Goal: Information Seeking & Learning: Learn about a topic

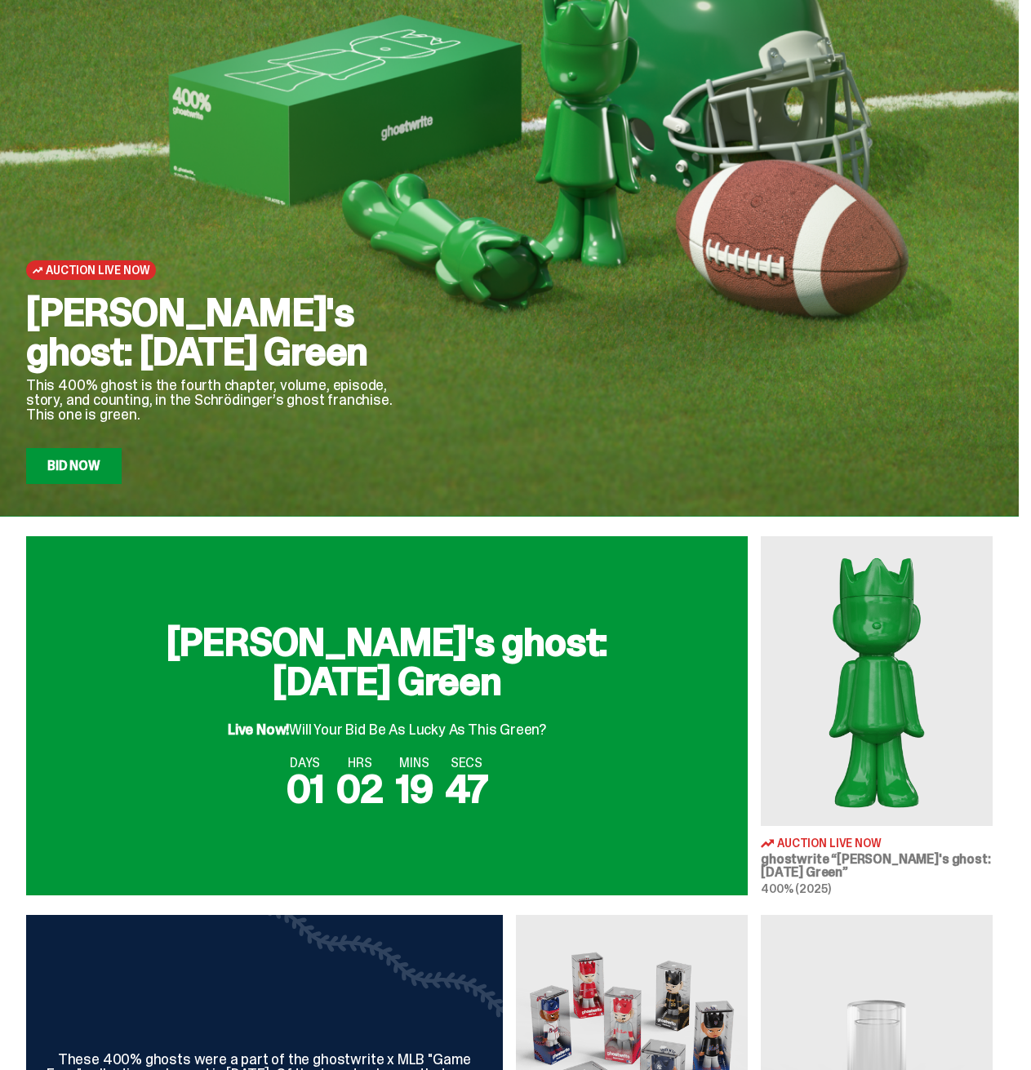
scroll to position [327, 0]
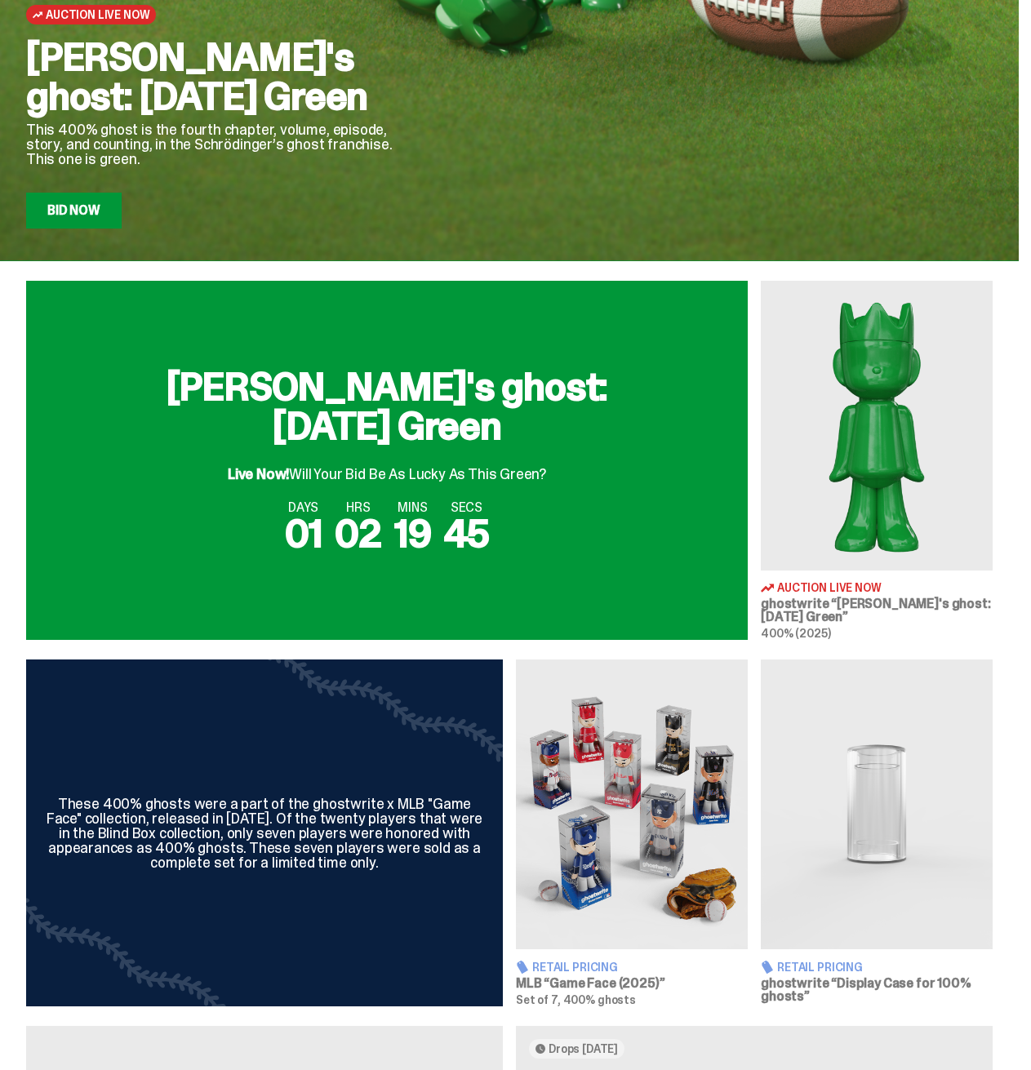
click at [916, 540] on img at bounding box center [877, 426] width 232 height 290
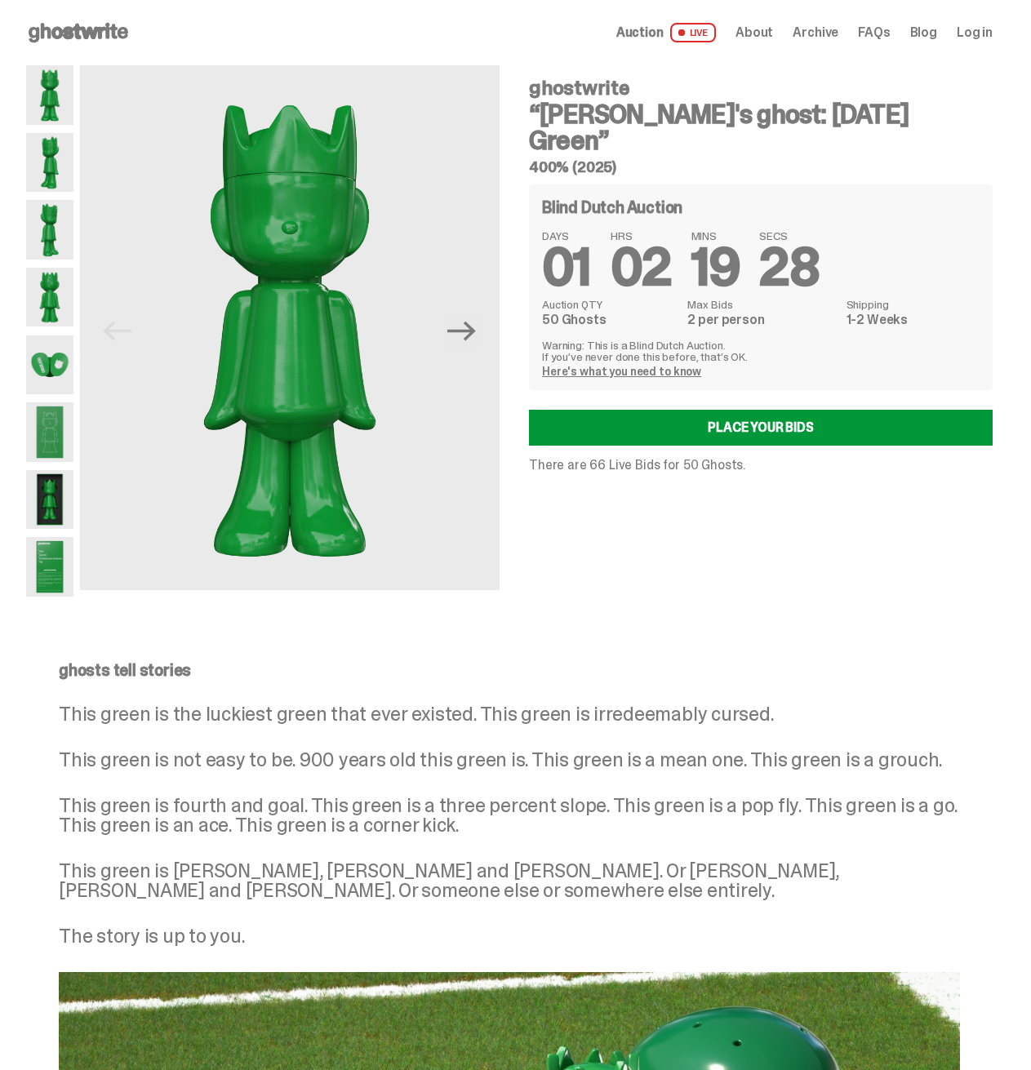
click at [664, 37] on span "Auction" at bounding box center [639, 32] width 47 height 13
click at [717, 35] on span "LIVE" at bounding box center [693, 33] width 47 height 20
click at [780, 410] on link "Place your Bids" at bounding box center [761, 428] width 464 height 36
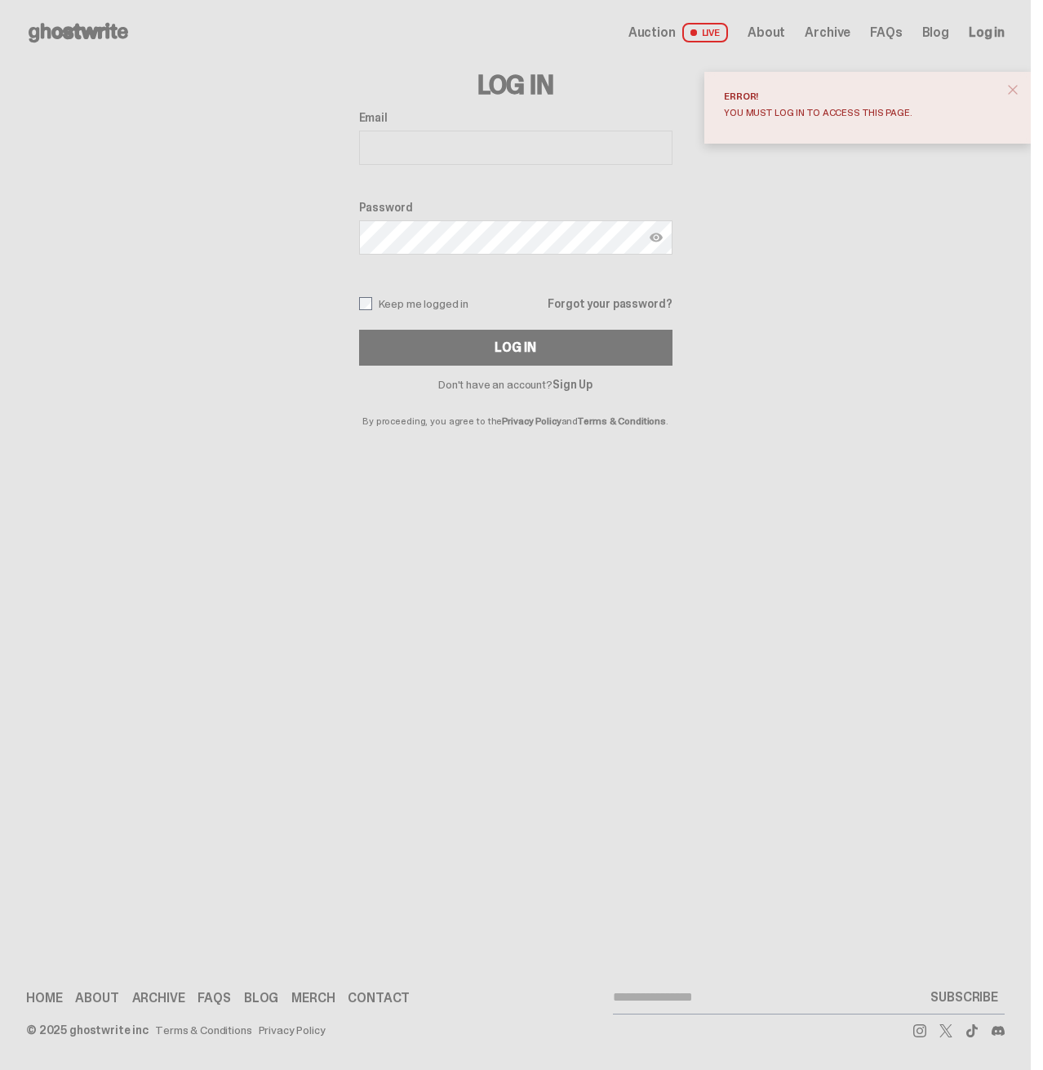
click at [760, 31] on span "About" at bounding box center [767, 32] width 38 height 13
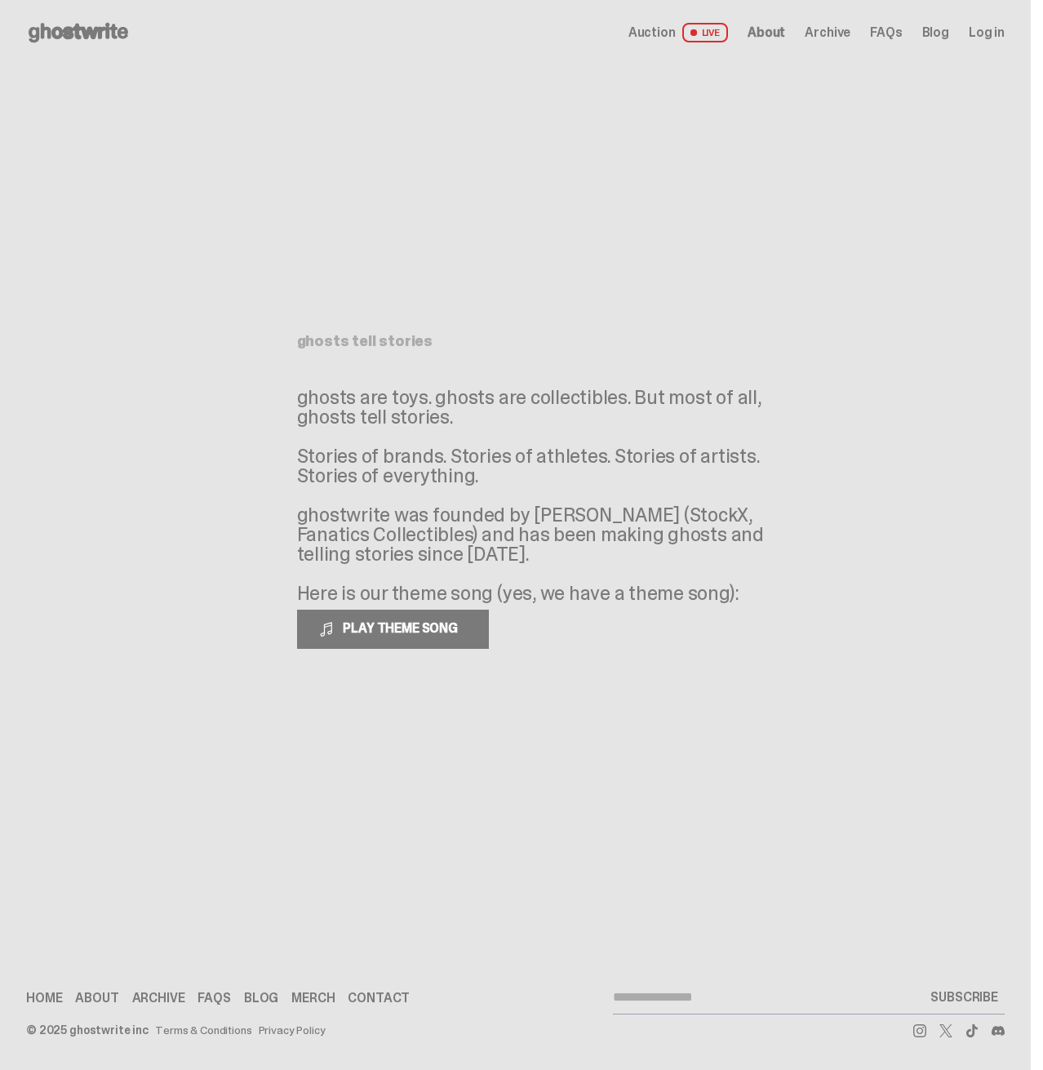
click at [815, 42] on div "Auction LIVE About Archive FAQs Blog Log in" at bounding box center [817, 33] width 376 height 20
click at [820, 36] on span "Archive" at bounding box center [828, 32] width 46 height 13
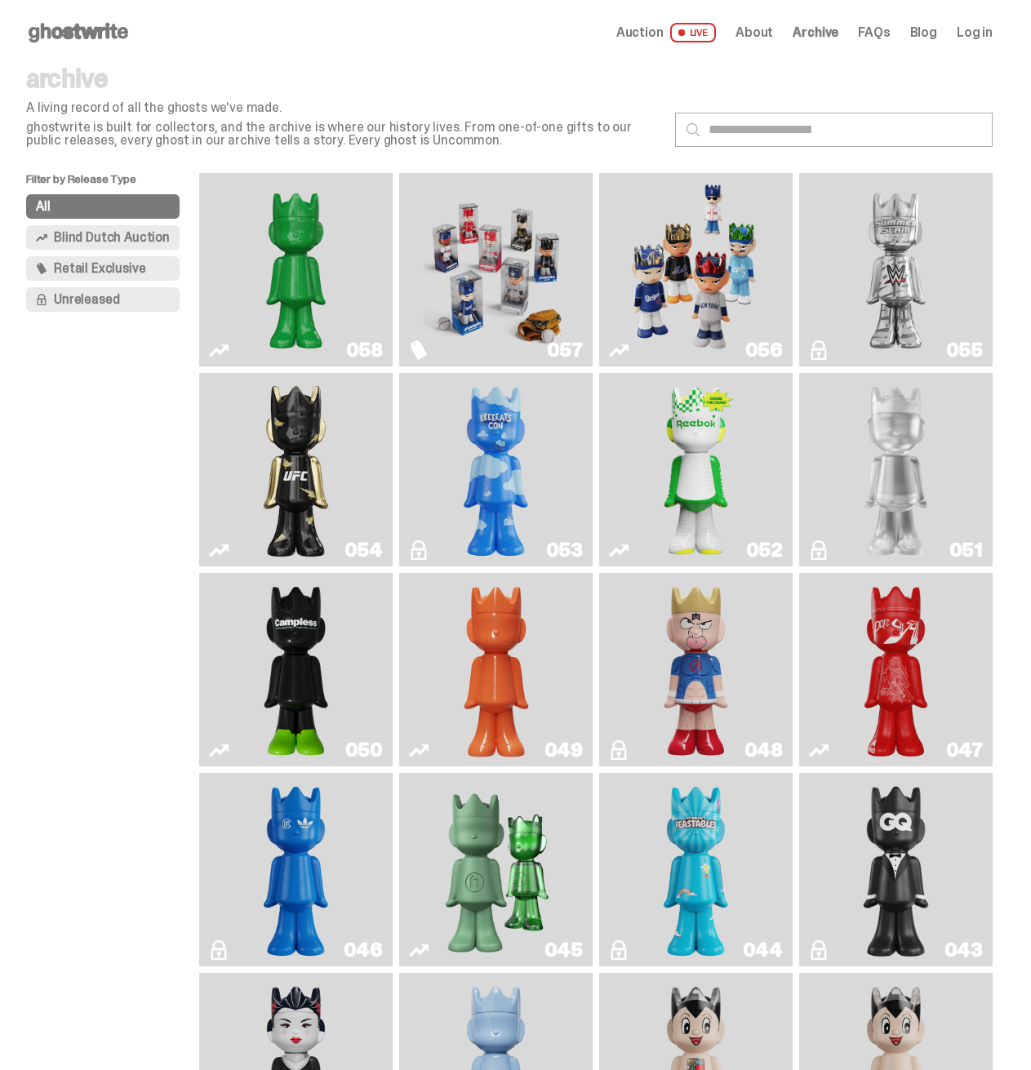
click at [271, 313] on img "Schrödinger's ghost: Sunday Green" at bounding box center [296, 270] width 144 height 180
click at [558, 247] on img "Game Face (2025)" at bounding box center [496, 270] width 144 height 180
click at [768, 270] on img "Game Face (2025)" at bounding box center [696, 270] width 144 height 180
click at [918, 265] on img "I Was There SummerSlam" at bounding box center [896, 270] width 144 height 180
click at [274, 460] on img "Ruby" at bounding box center [296, 470] width 78 height 180
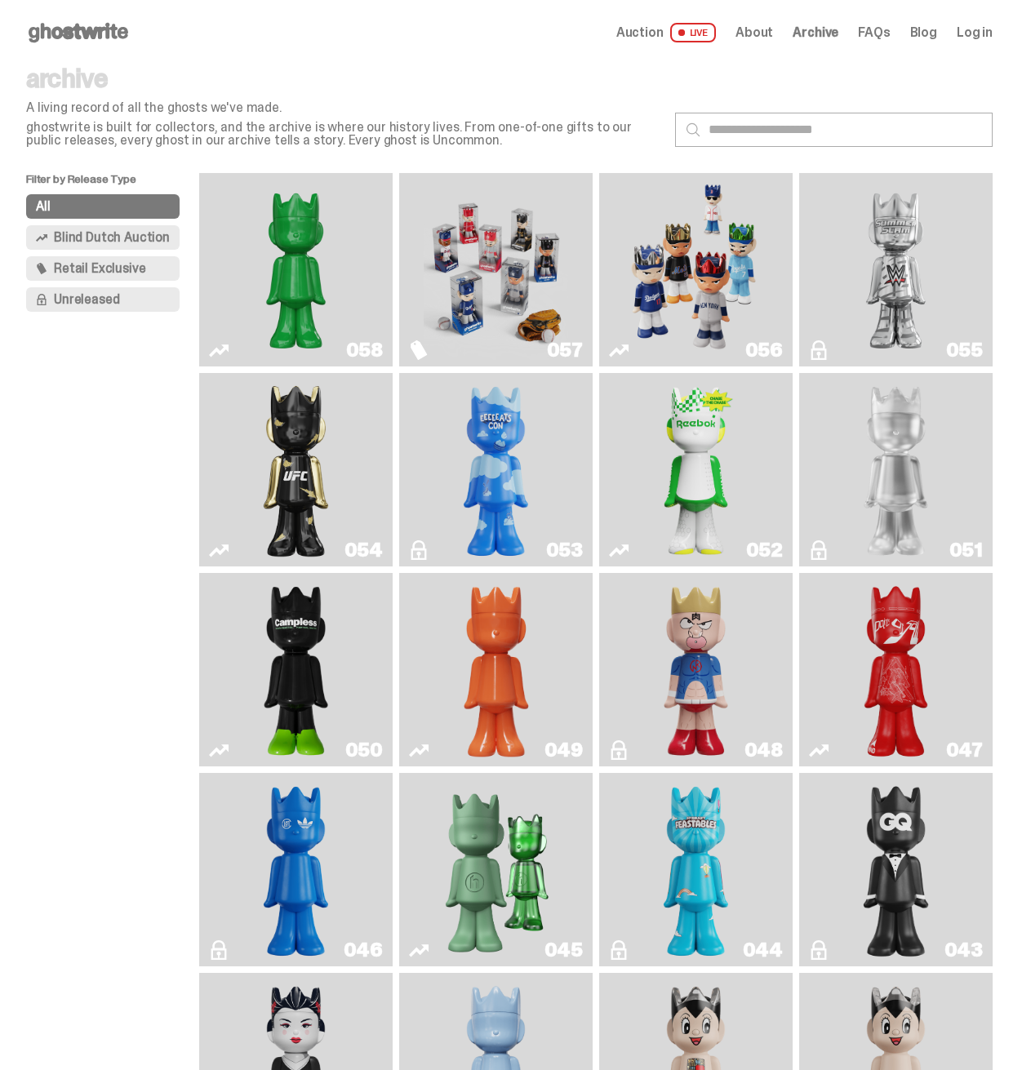
click at [442, 478] on link "053" at bounding box center [496, 470] width 174 height 180
click at [710, 445] on img "Court Victory" at bounding box center [696, 470] width 78 height 180
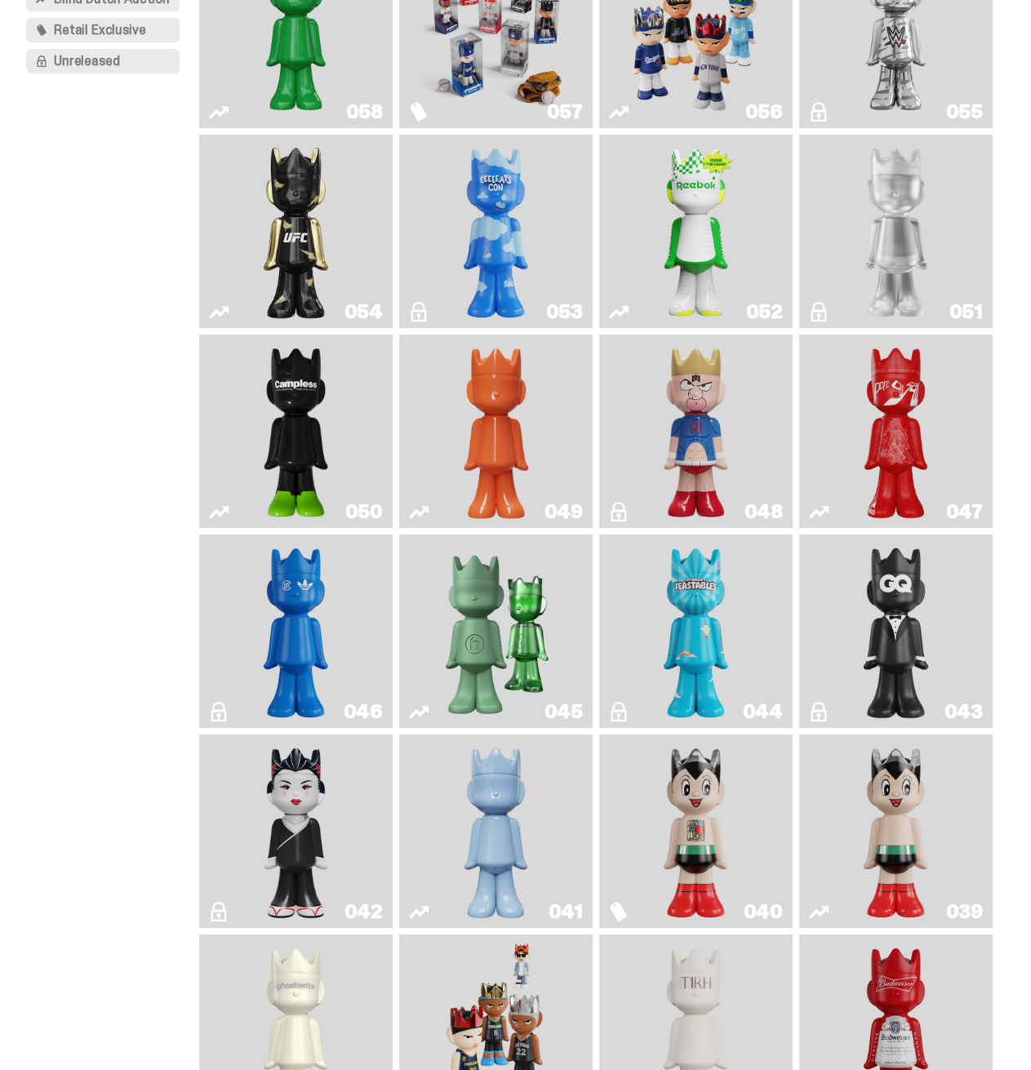
scroll to position [327, 0]
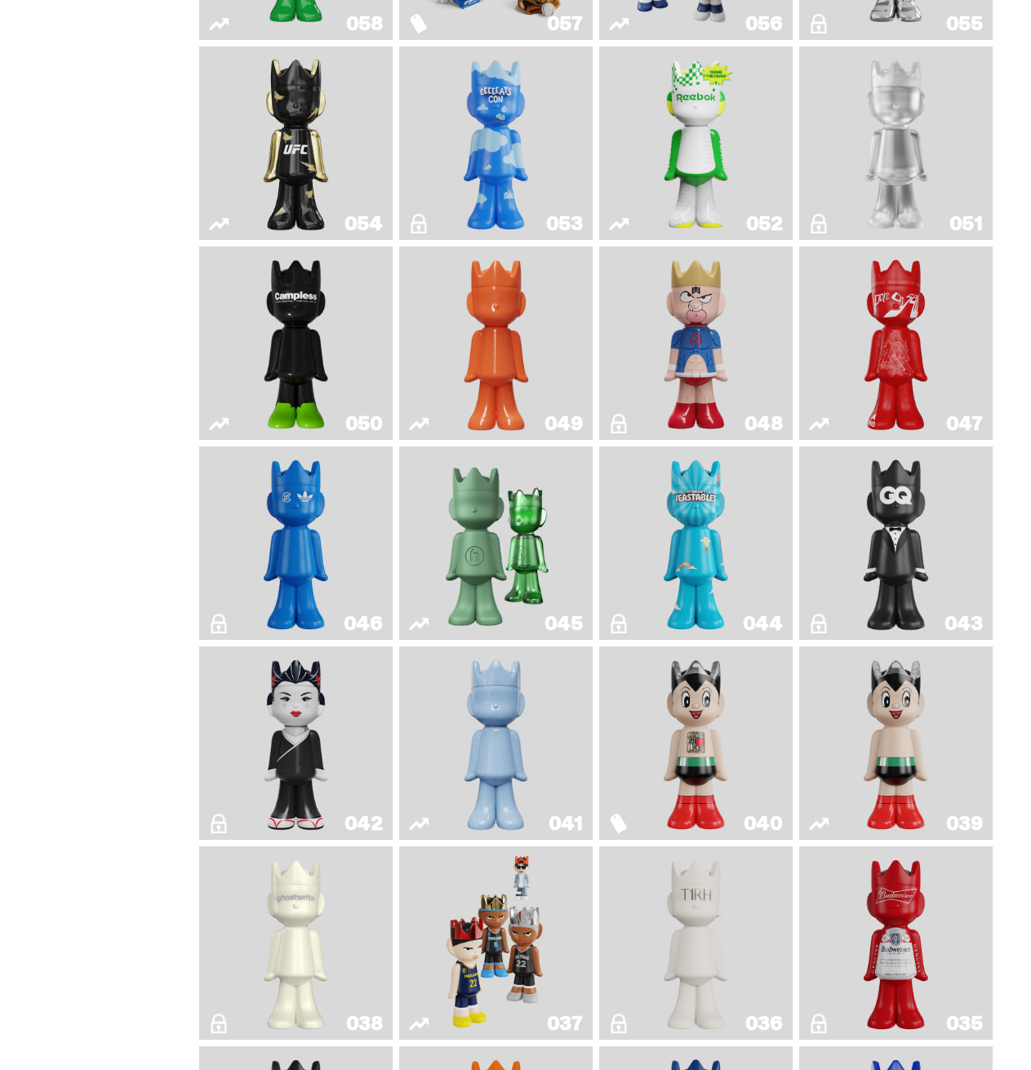
click at [722, 592] on img "Feastables" at bounding box center [696, 543] width 78 height 180
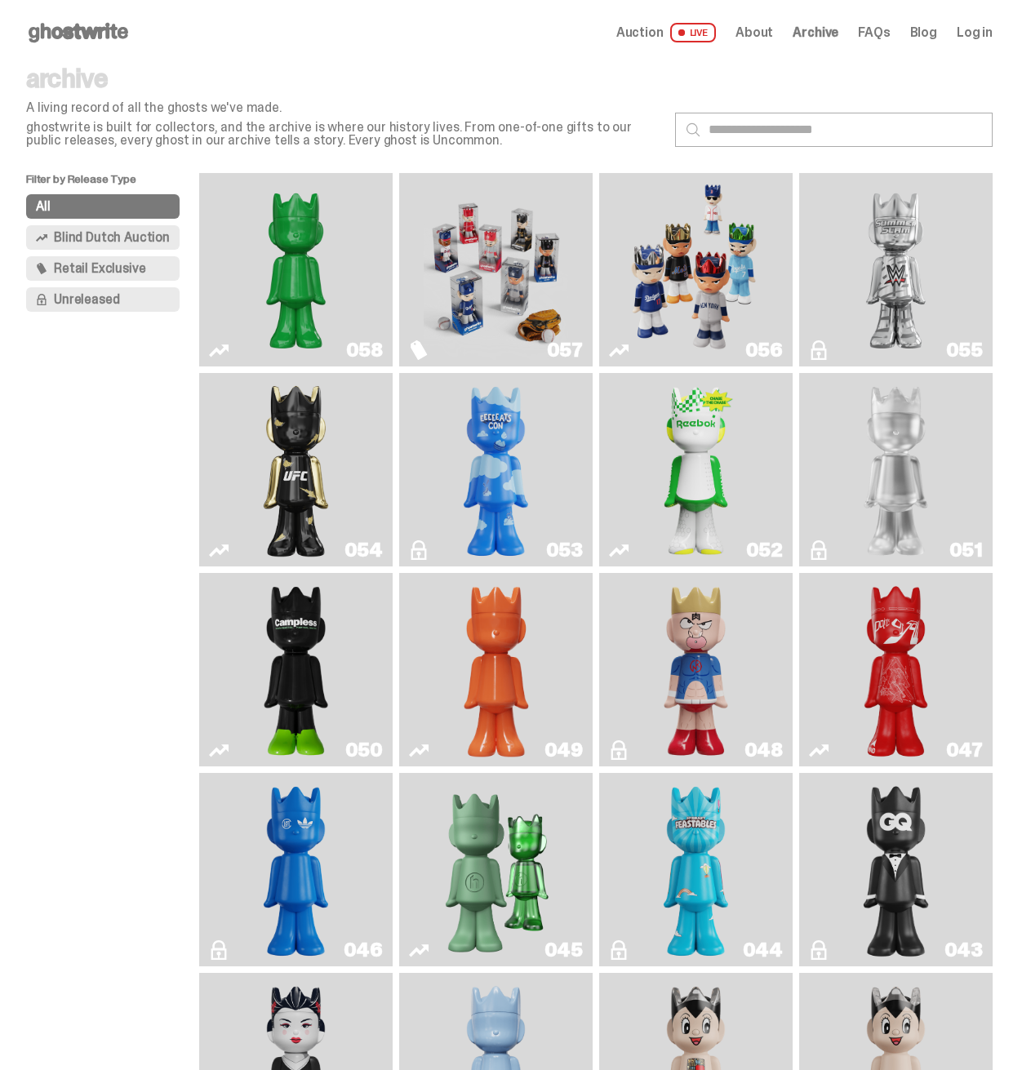
click at [248, 233] on img "Schrödinger's ghost: Sunday Green" at bounding box center [296, 270] width 144 height 180
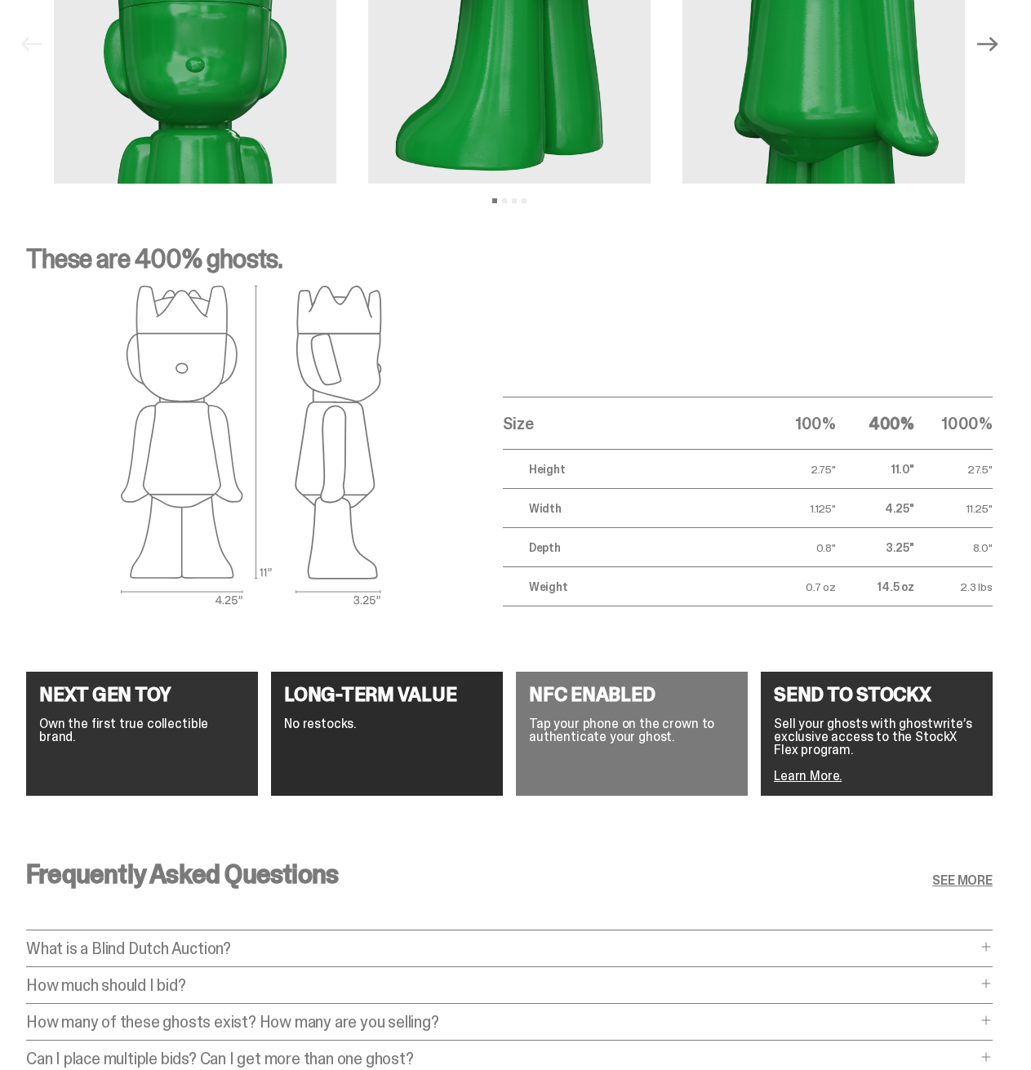
scroll to position [2484, 0]
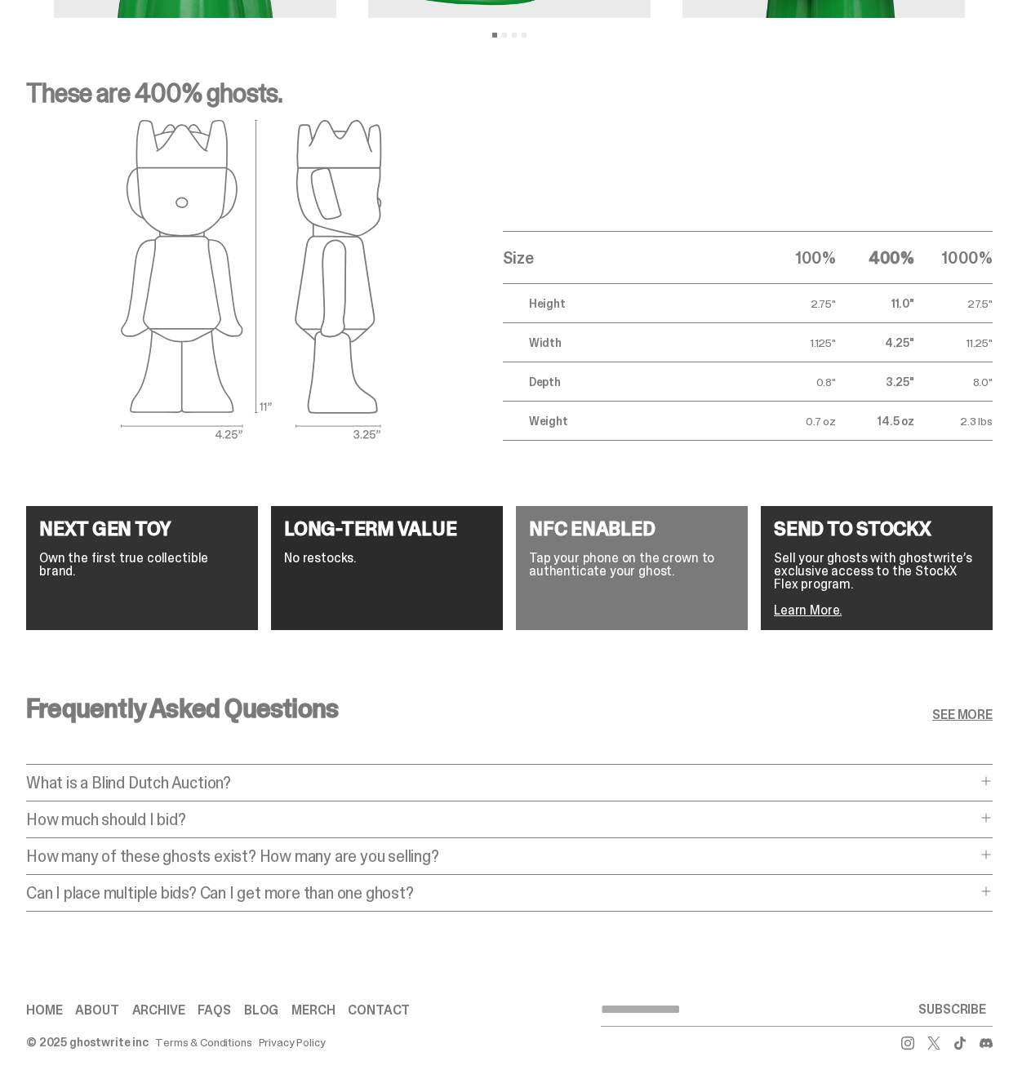
drag, startPoint x: 731, startPoint y: 551, endPoint x: 717, endPoint y: 551, distance: 14.7
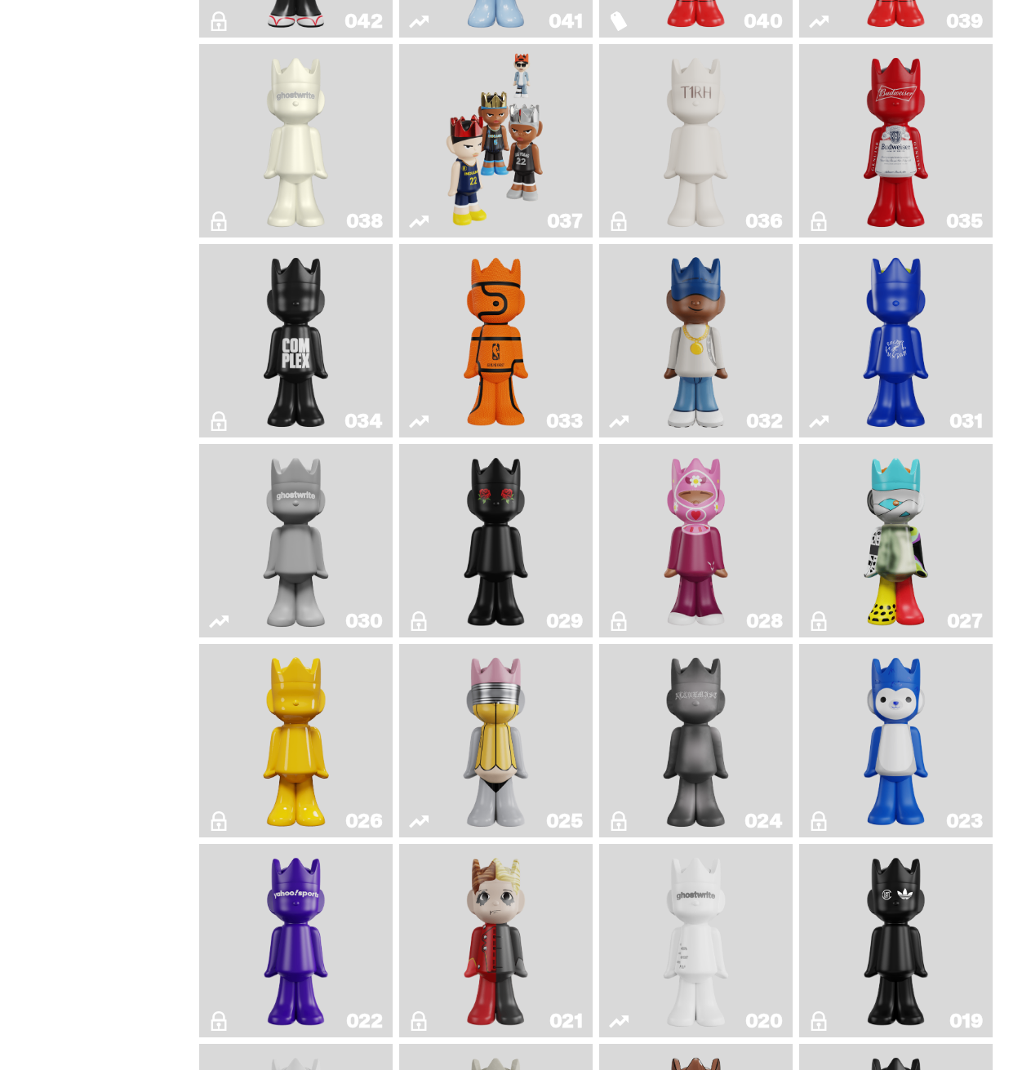
scroll to position [1143, 0]
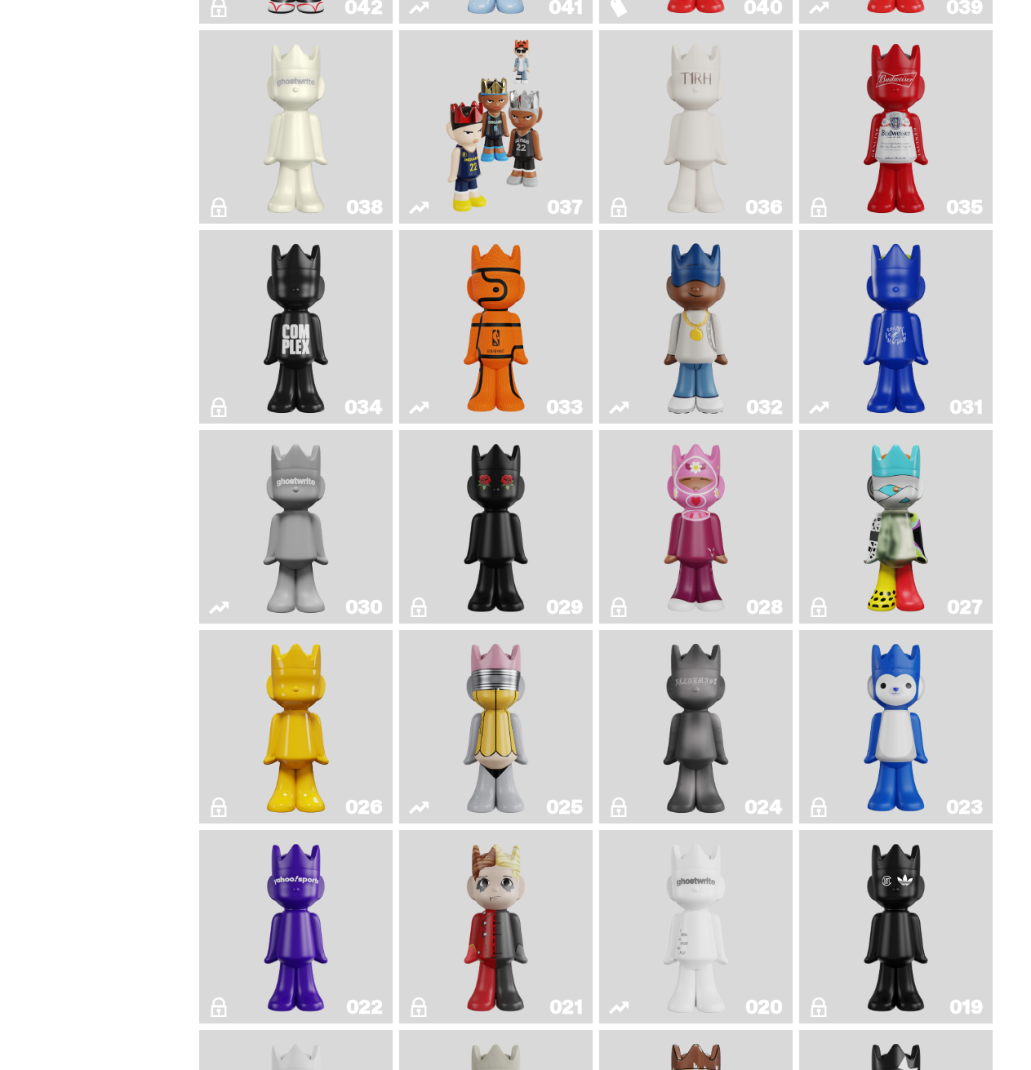
click at [296, 545] on img "One" at bounding box center [295, 527] width 101 height 180
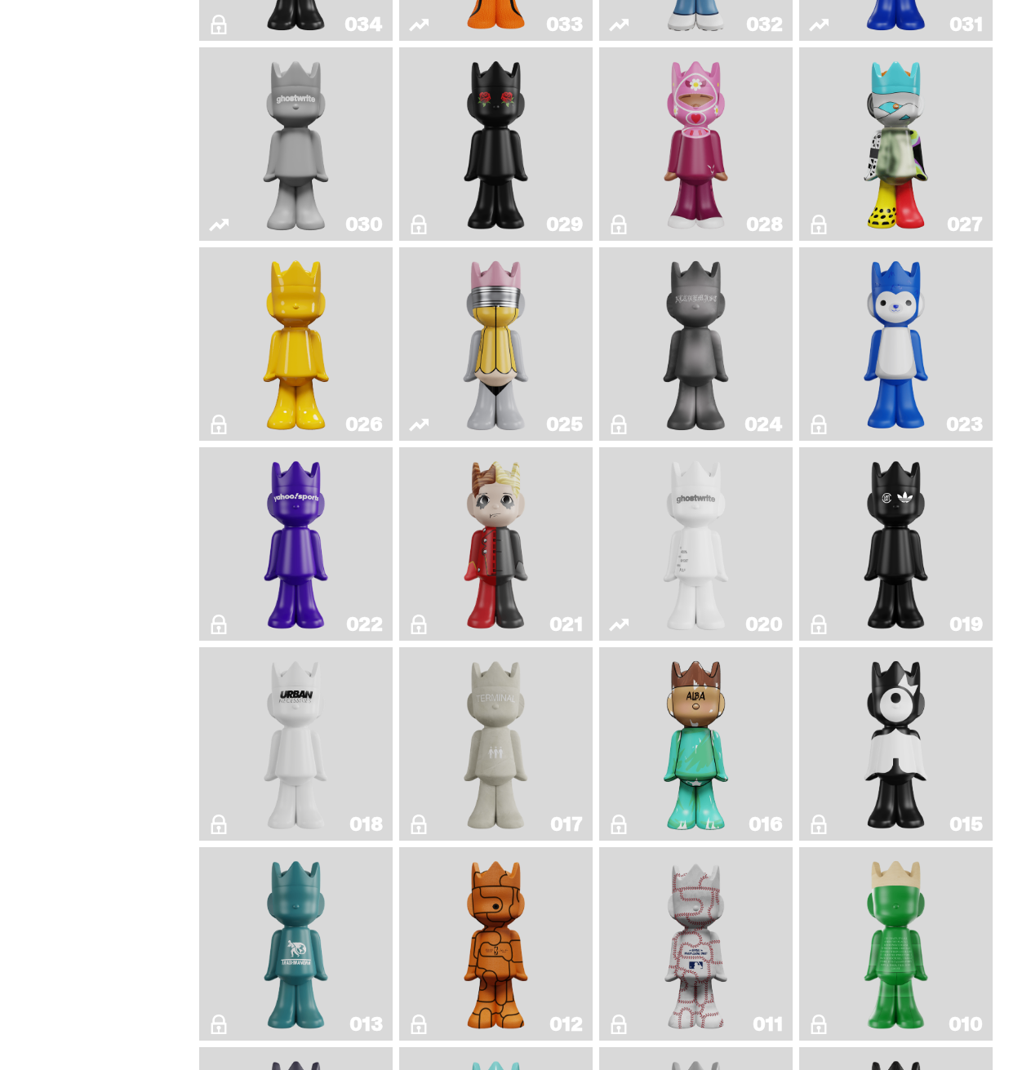
scroll to position [1551, 0]
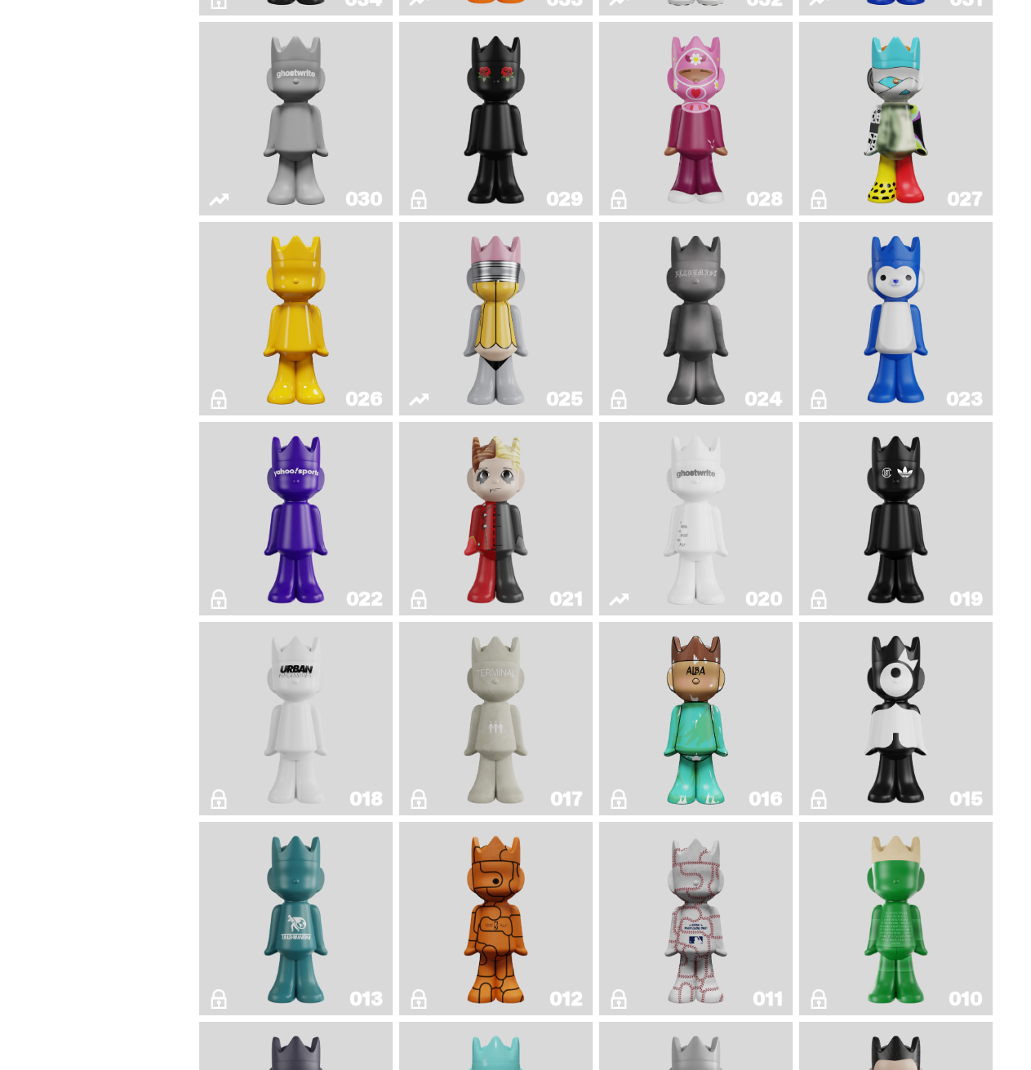
click at [496, 791] on img "Terminal 27" at bounding box center [496, 719] width 78 height 180
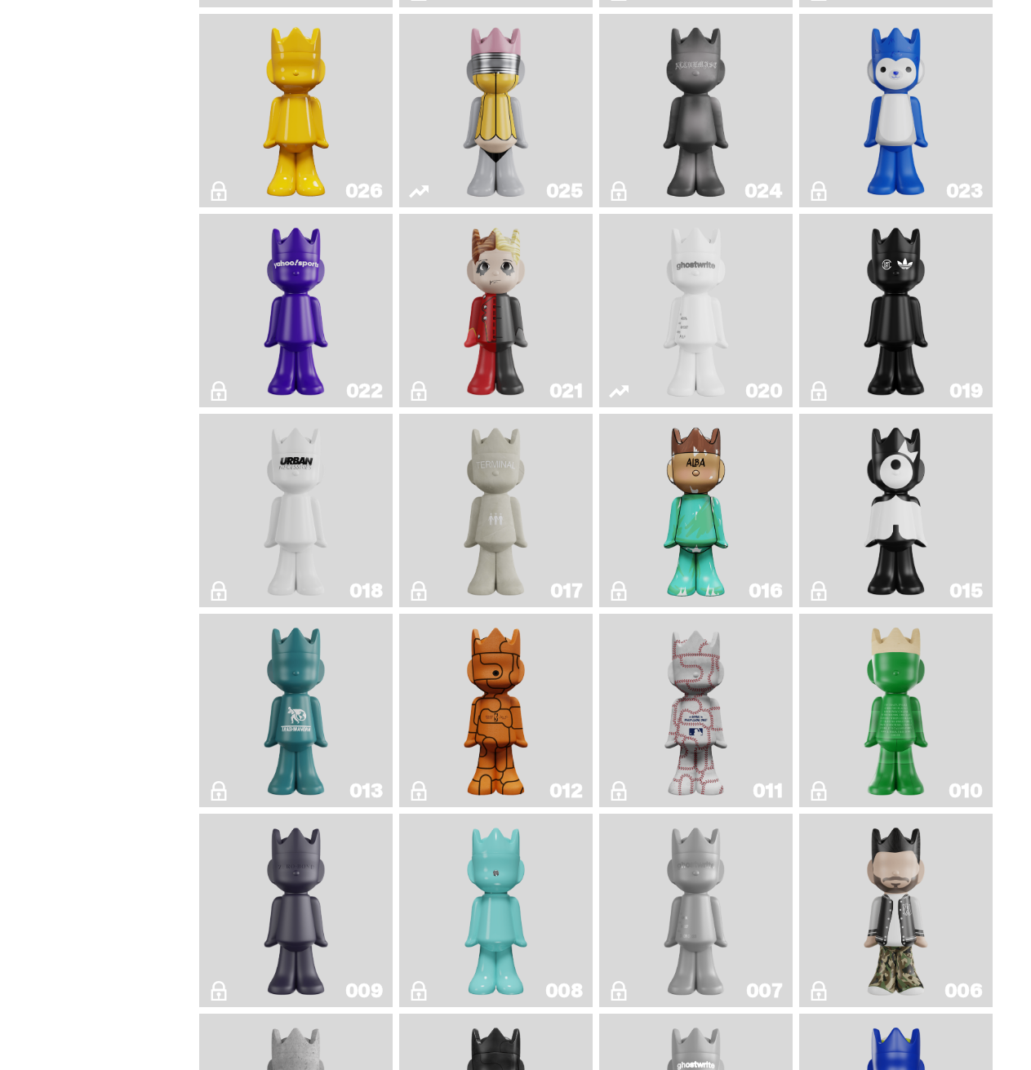
scroll to position [1796, 0]
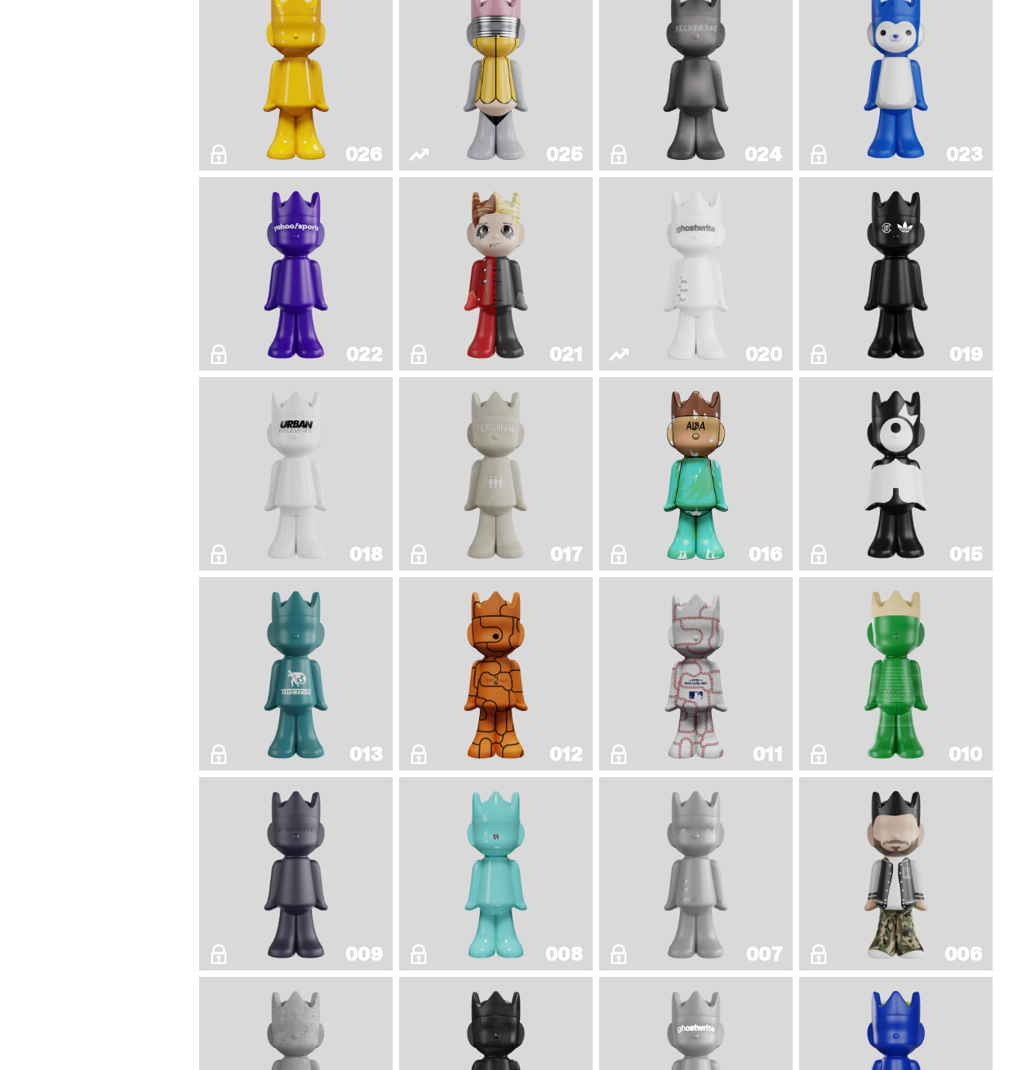
click at [709, 761] on img "Baseball" at bounding box center [696, 674] width 77 height 180
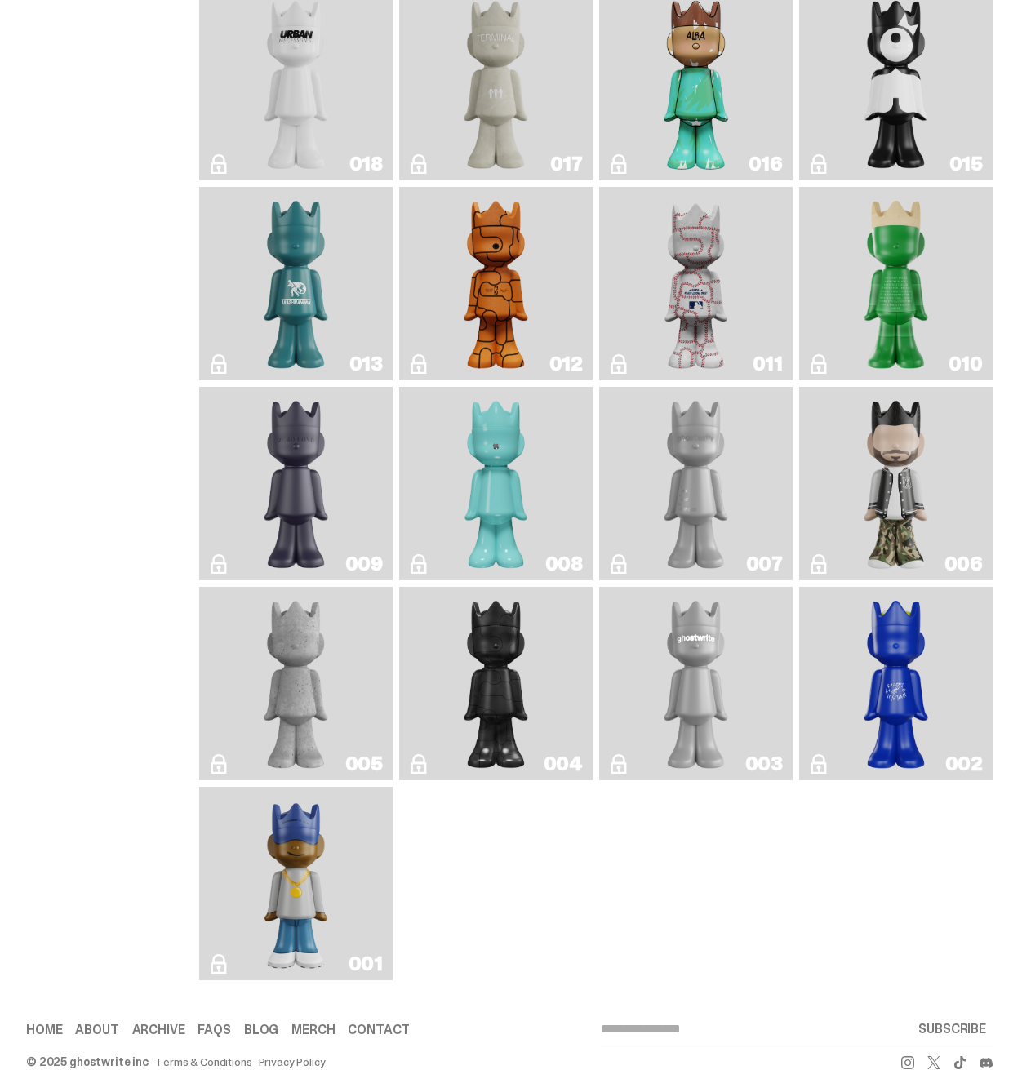
scroll to position [2204, 0]
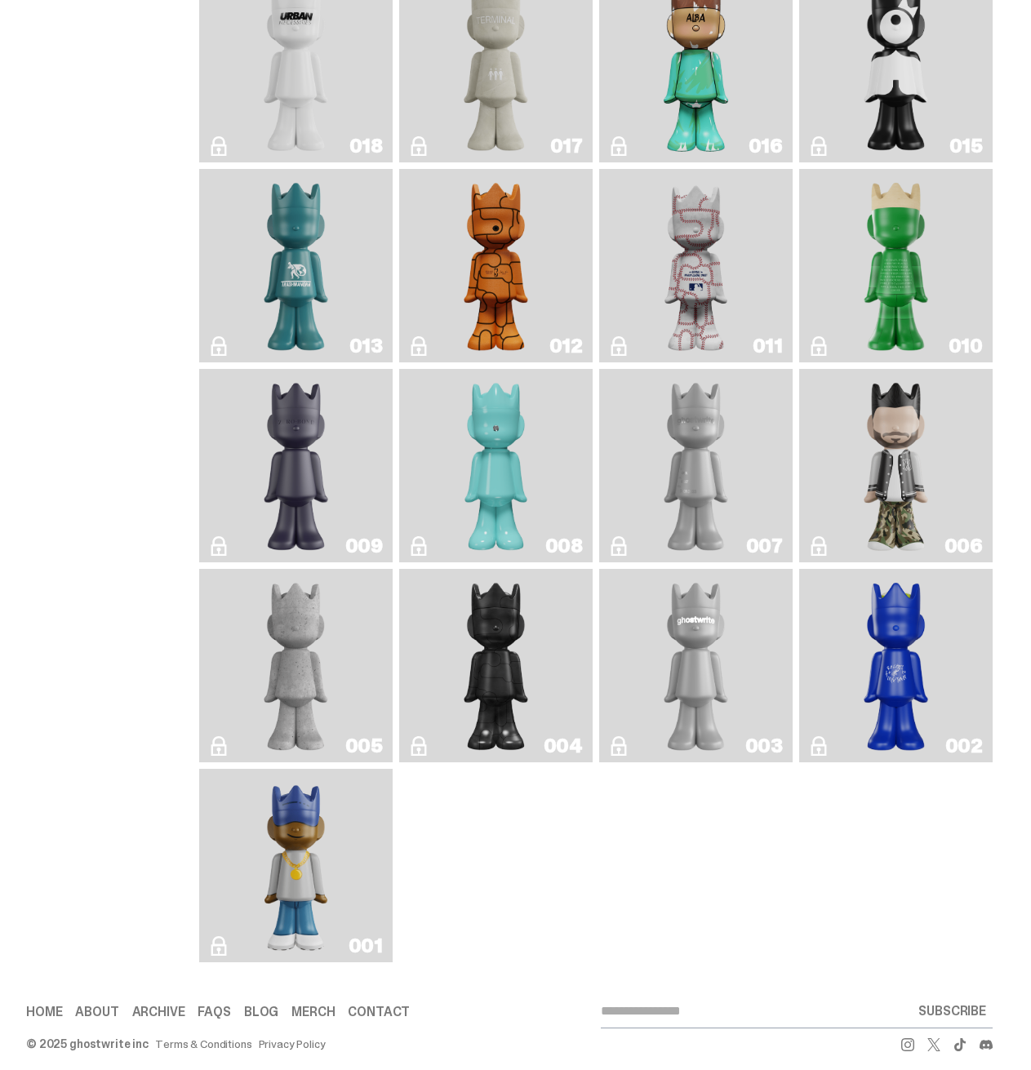
click at [718, 556] on img "ghost repose" at bounding box center [696, 466] width 78 height 180
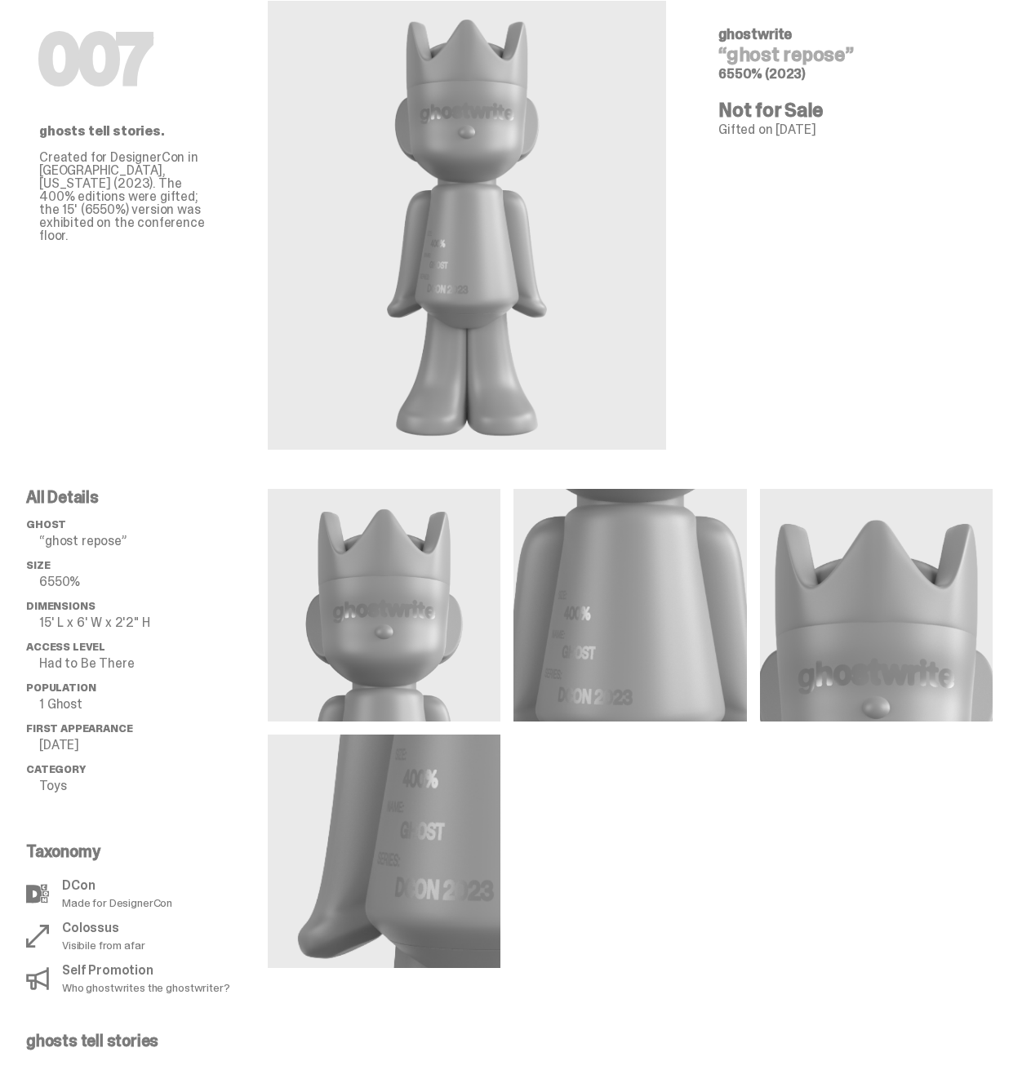
scroll to position [82, 0]
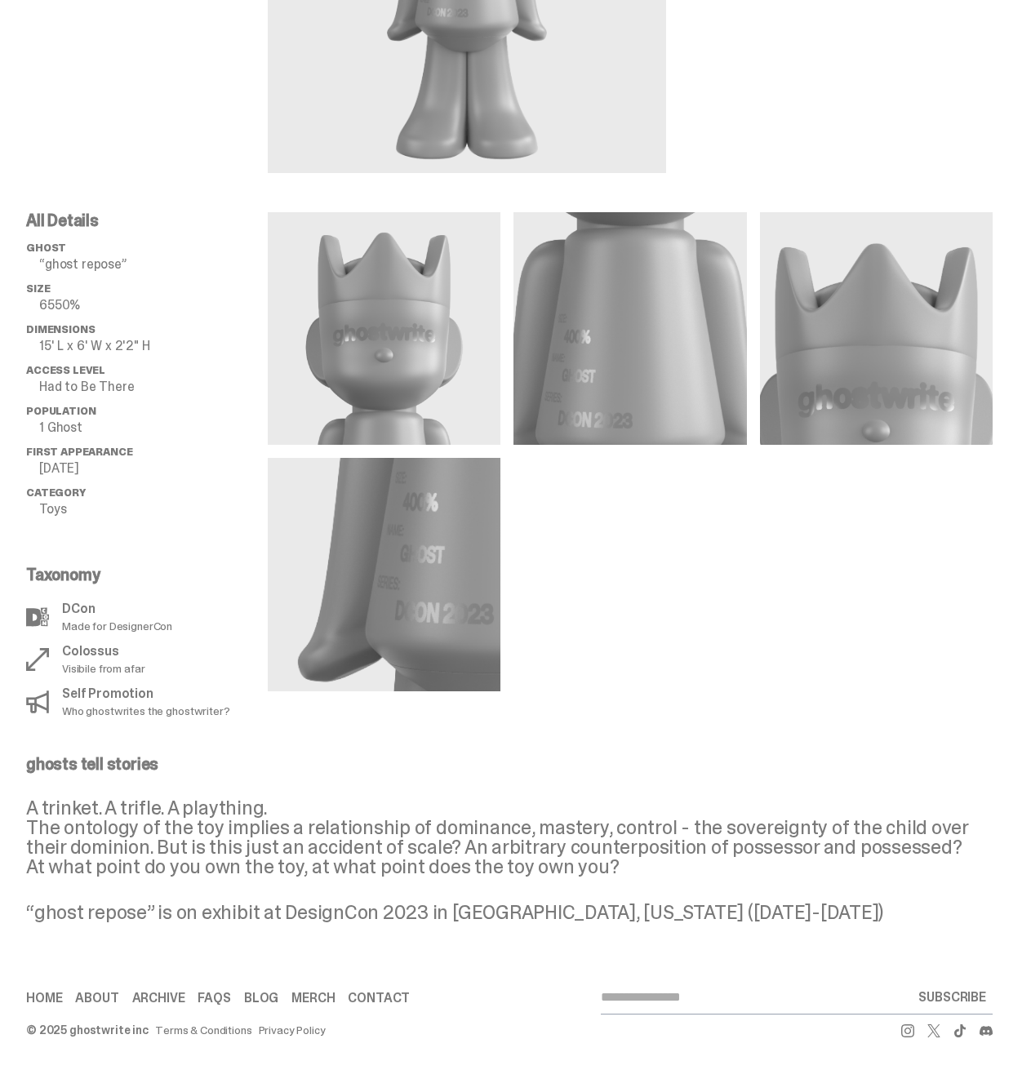
scroll to position [2204, 0]
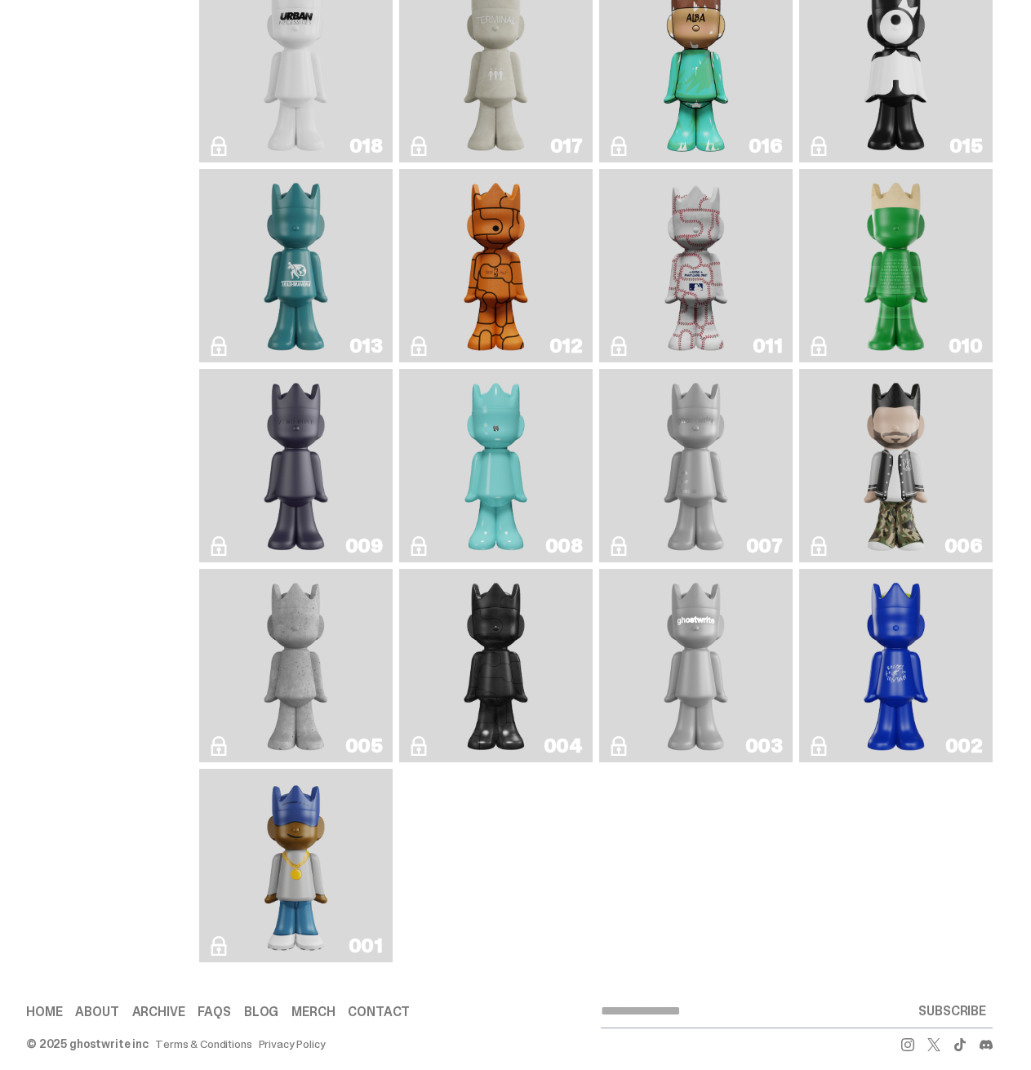
click at [754, 718] on link "003" at bounding box center [696, 665] width 174 height 180
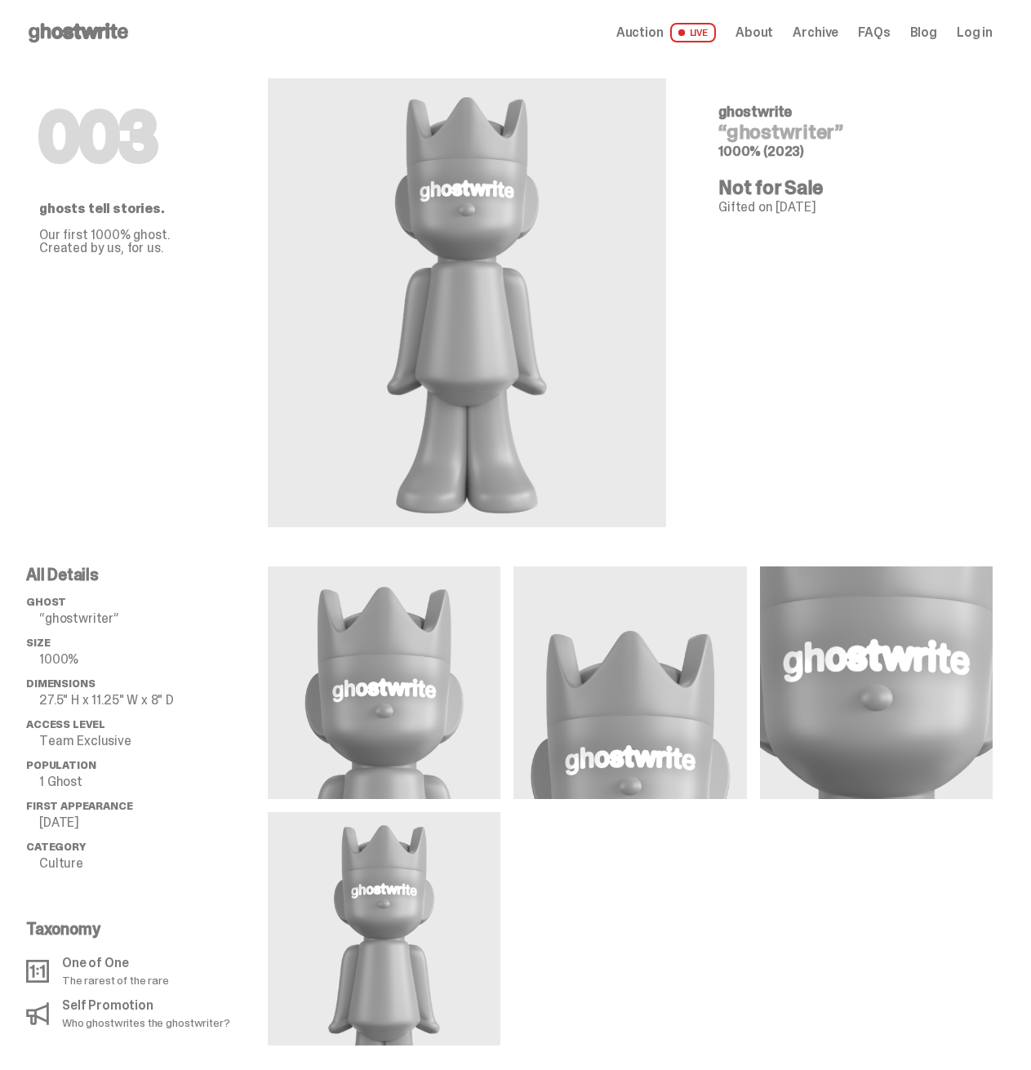
drag, startPoint x: 813, startPoint y: 714, endPoint x: 816, endPoint y: 706, distance: 8.8
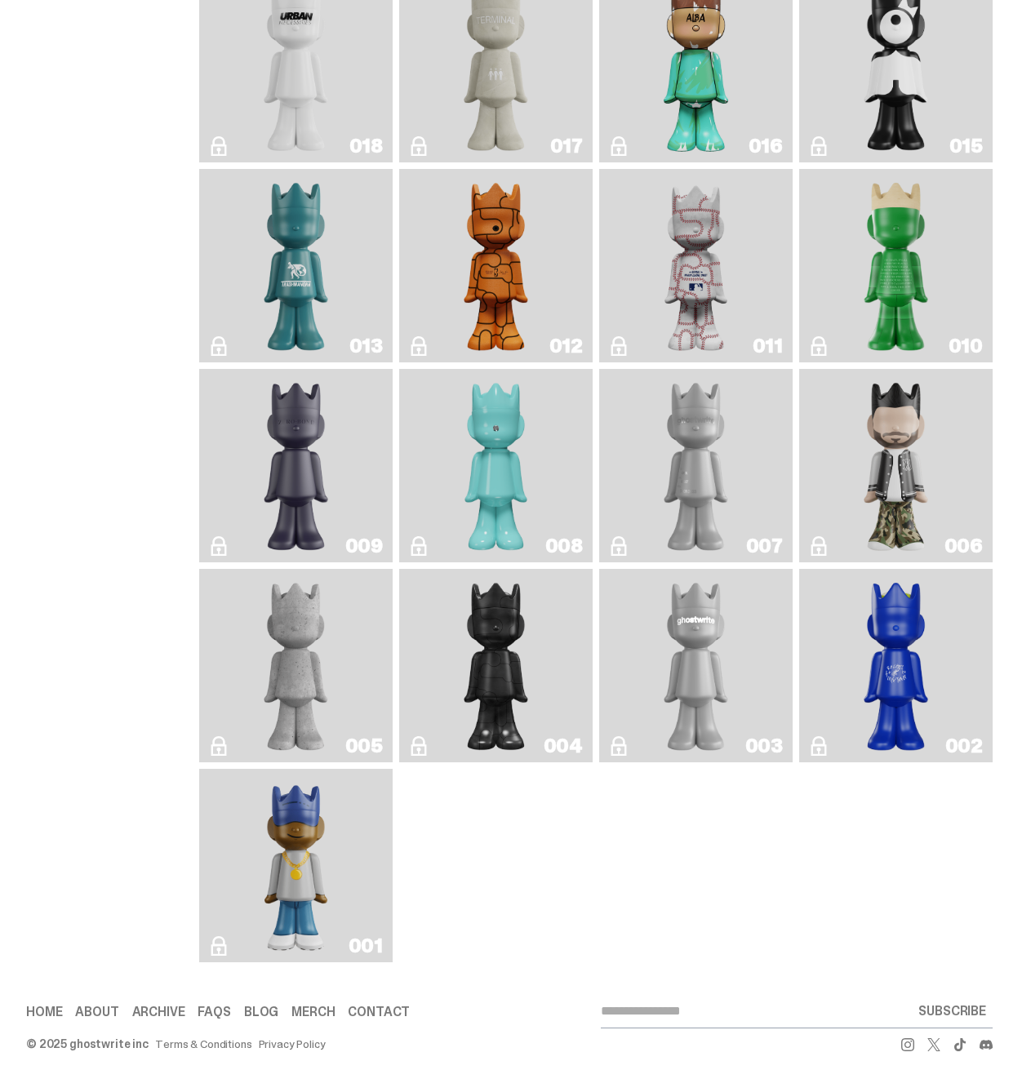
click at [793, 550] on div "007" at bounding box center [695, 465] width 193 height 193
click at [758, 545] on link "007" at bounding box center [696, 466] width 174 height 180
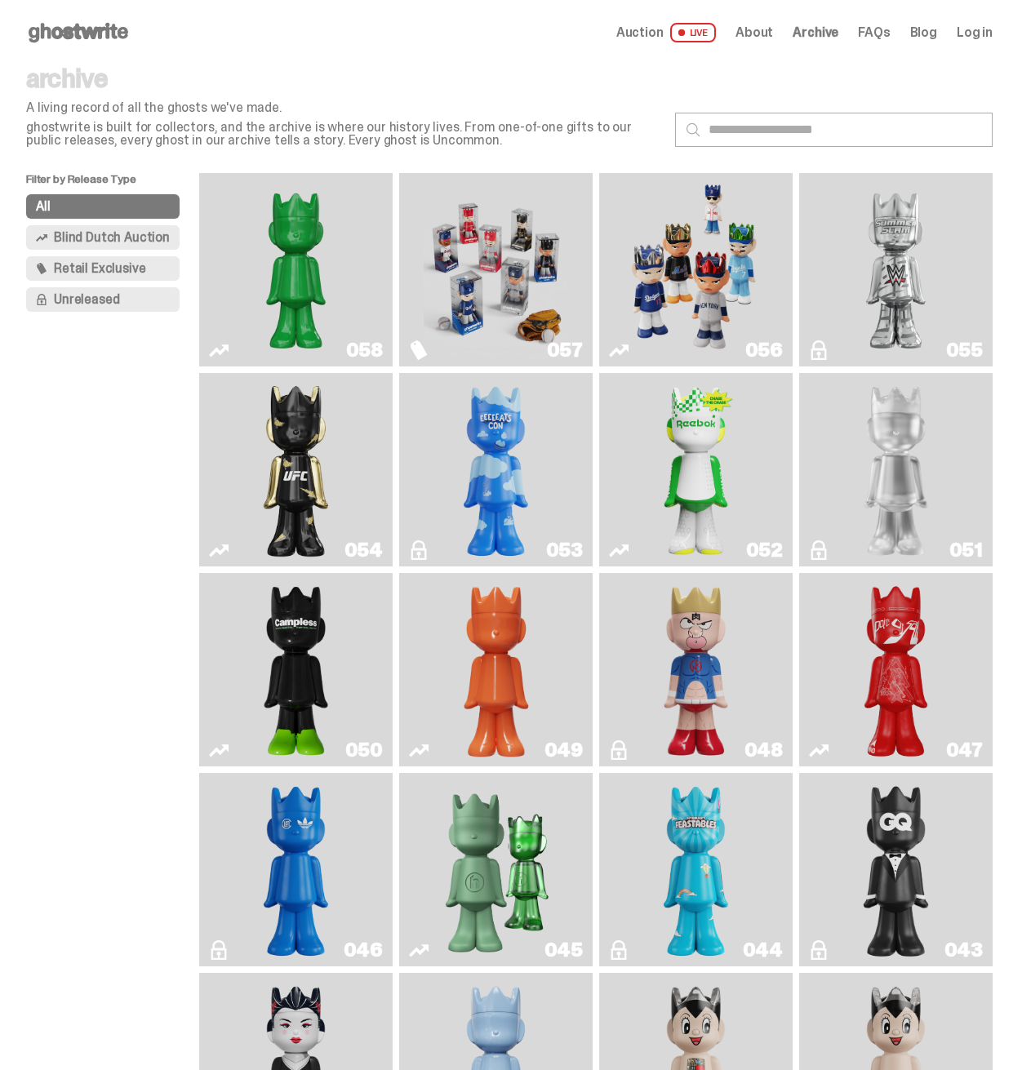
scroll to position [2204, 0]
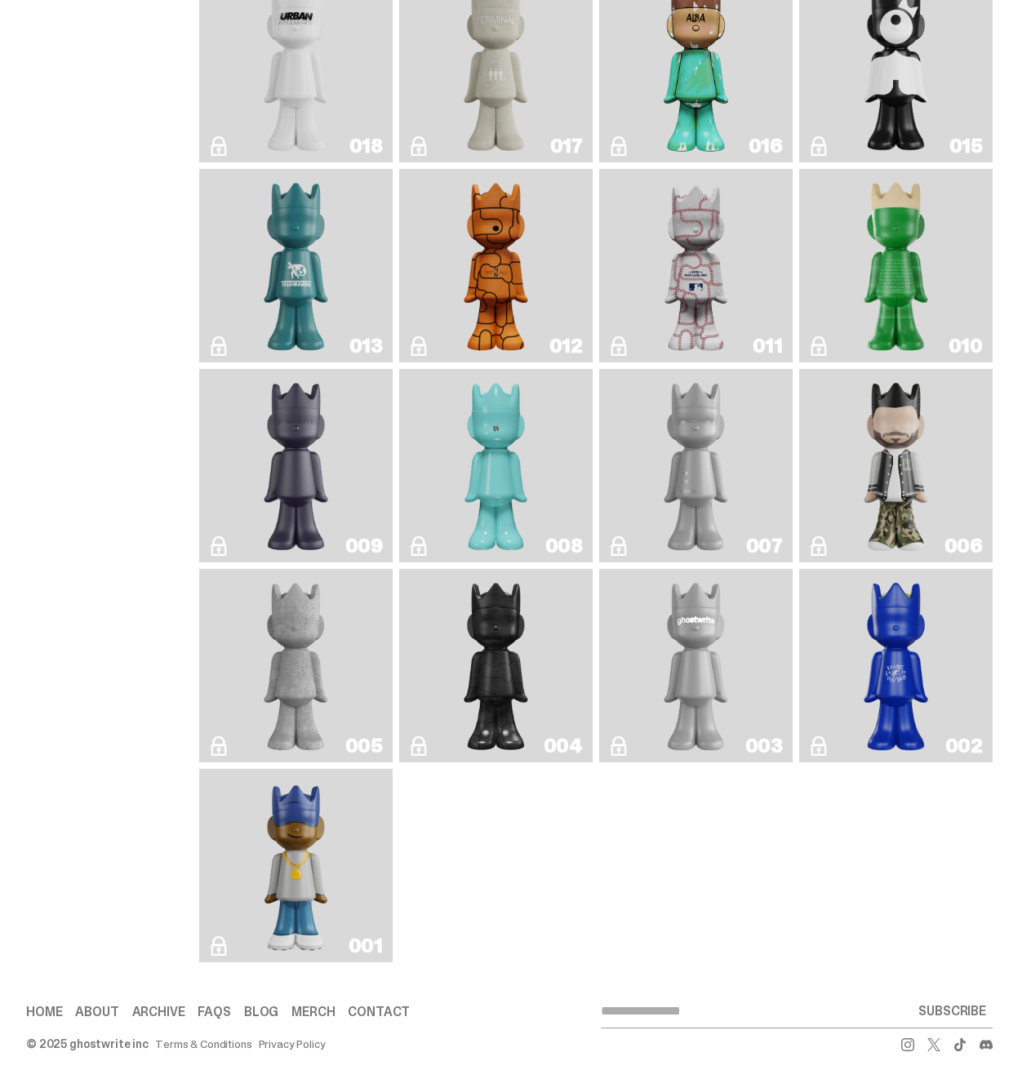
click at [312, 678] on img "Concrete" at bounding box center [296, 665] width 78 height 180
